Goal: Transaction & Acquisition: Subscribe to service/newsletter

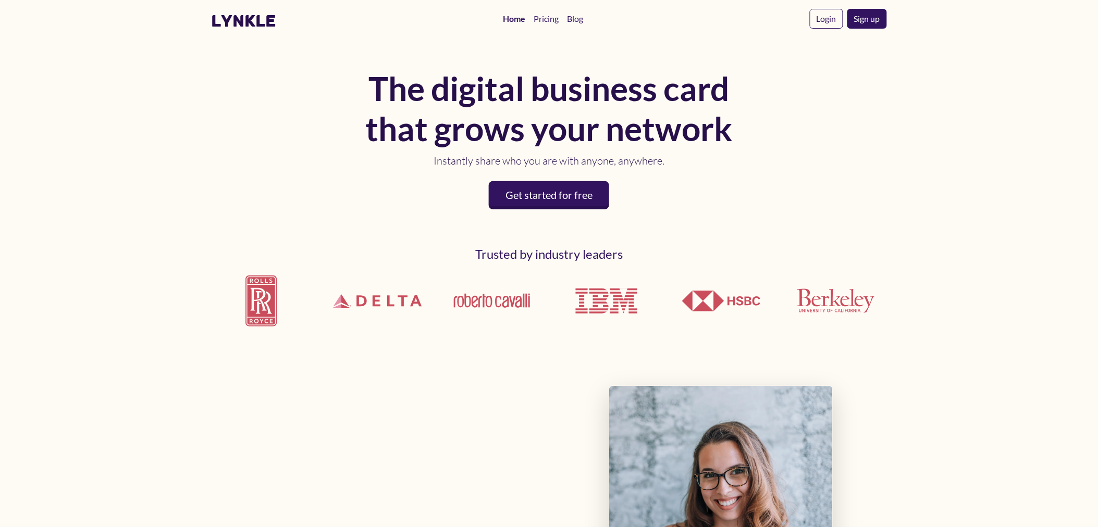
drag, startPoint x: 248, startPoint y: 17, endPoint x: 212, endPoint y: 24, distance: 36.7
click at [195, 34] on body "lynkle Home Pricing Blog Login Sign up The digital business card that grows you…" at bounding box center [549, 263] width 1098 height 527
drag, startPoint x: 233, startPoint y: 17, endPoint x: 155, endPoint y: 41, distance: 81.6
click at [155, 41] on body "lynkle Home Pricing Blog Login Sign up The digital business card that grows you…" at bounding box center [549, 263] width 1098 height 527
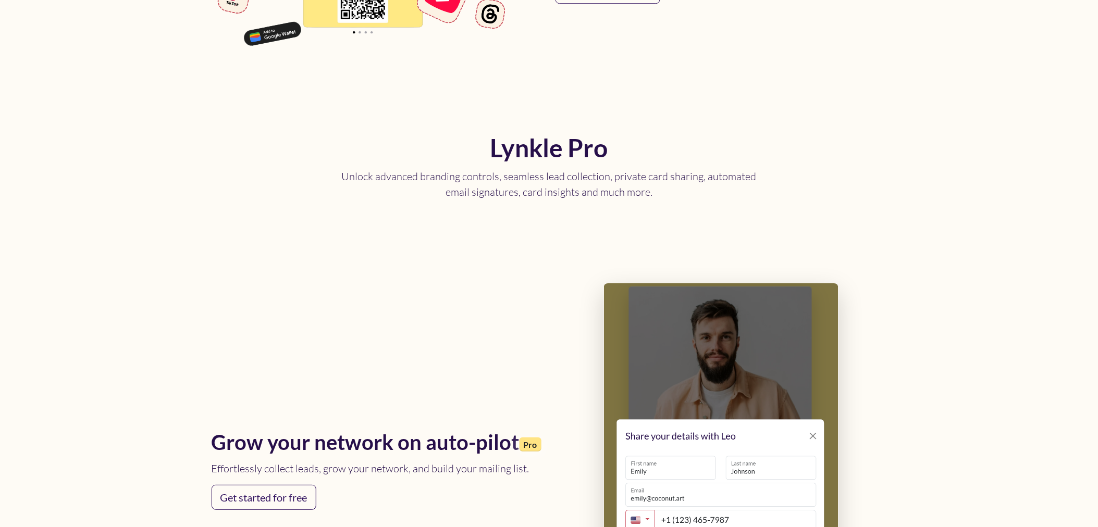
scroll to position [1447, 0]
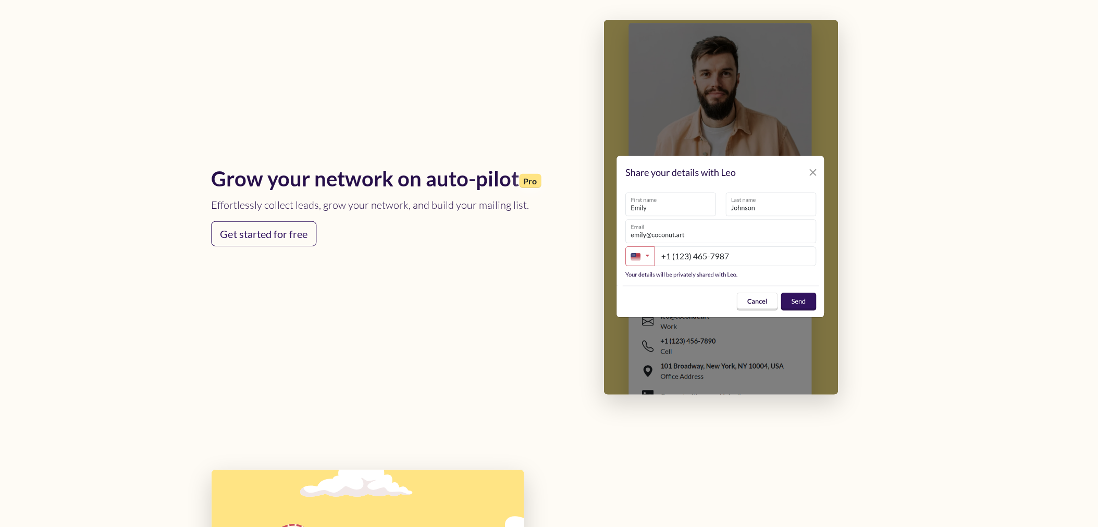
click at [280, 172] on h2 "Grow your network on auto-pilot Pro" at bounding box center [377, 178] width 331 height 21
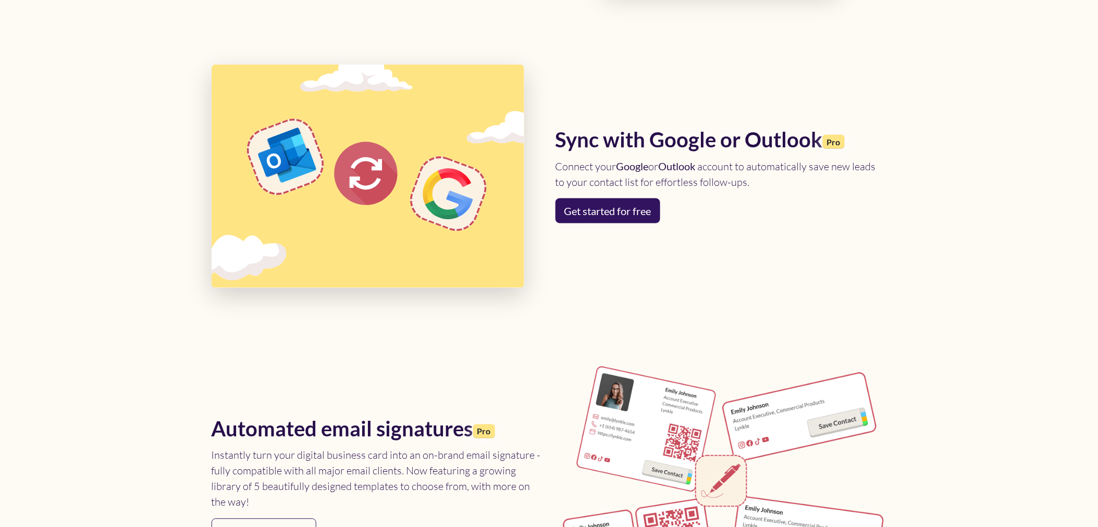
scroll to position [2026, 0]
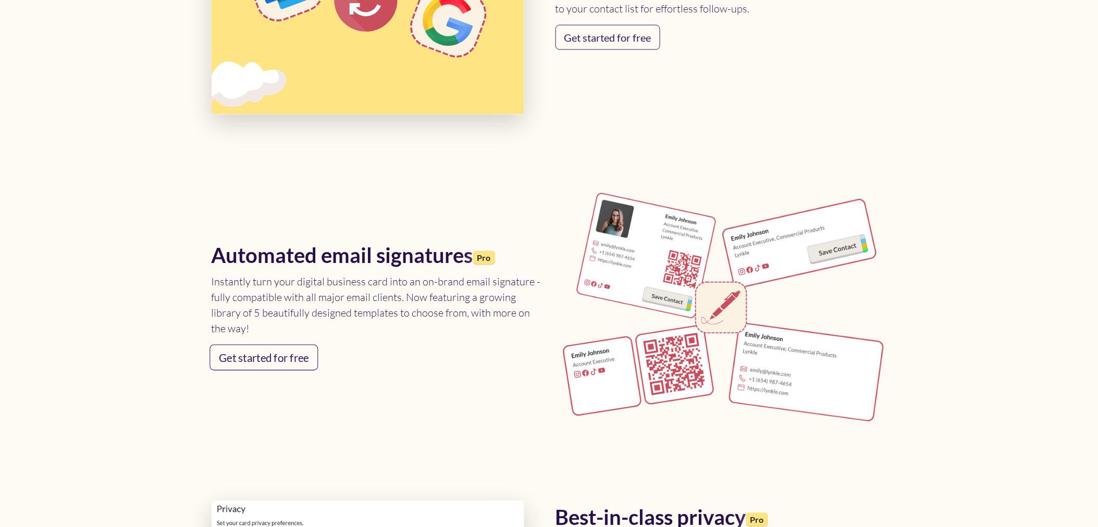
click at [249, 371] on div "Automated email signatures Pro Instantly turn your digital business card into a…" at bounding box center [549, 308] width 688 height 287
click at [252, 356] on link "Get started for free" at bounding box center [263, 357] width 105 height 25
